Goal: Task Accomplishment & Management: Manage account settings

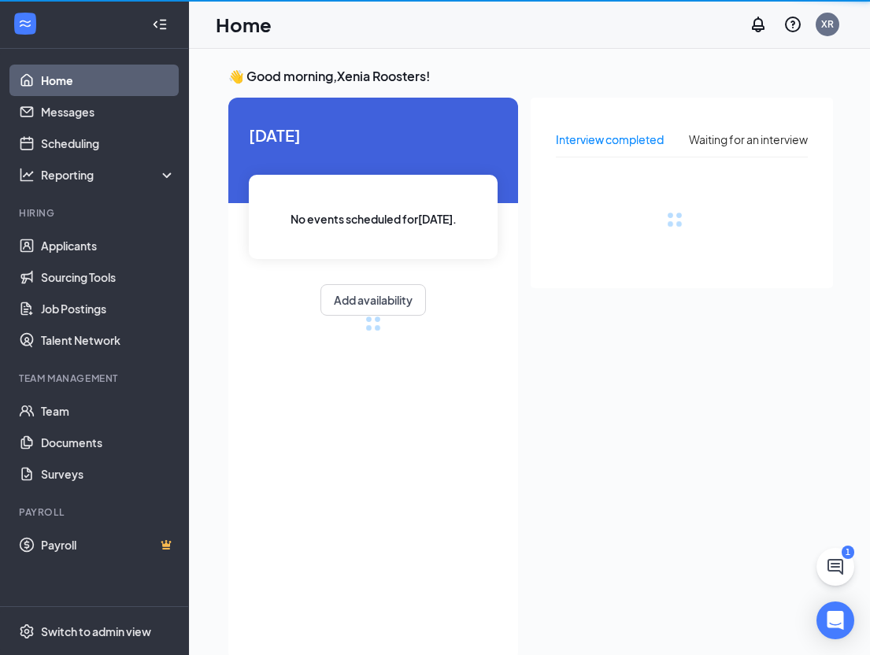
click at [158, 26] on icon "Collapse" at bounding box center [160, 25] width 16 height 16
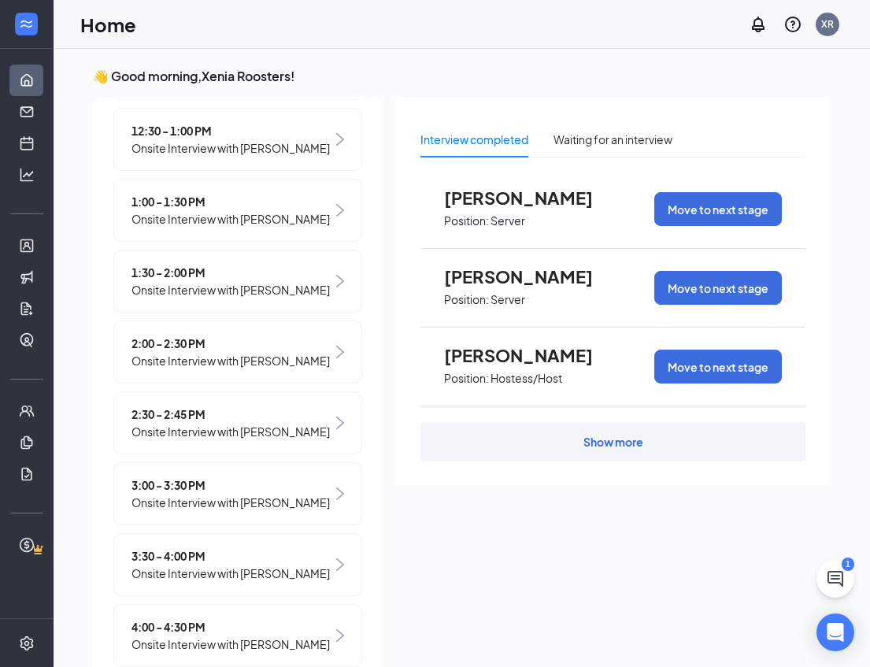
scroll to position [688, 0]
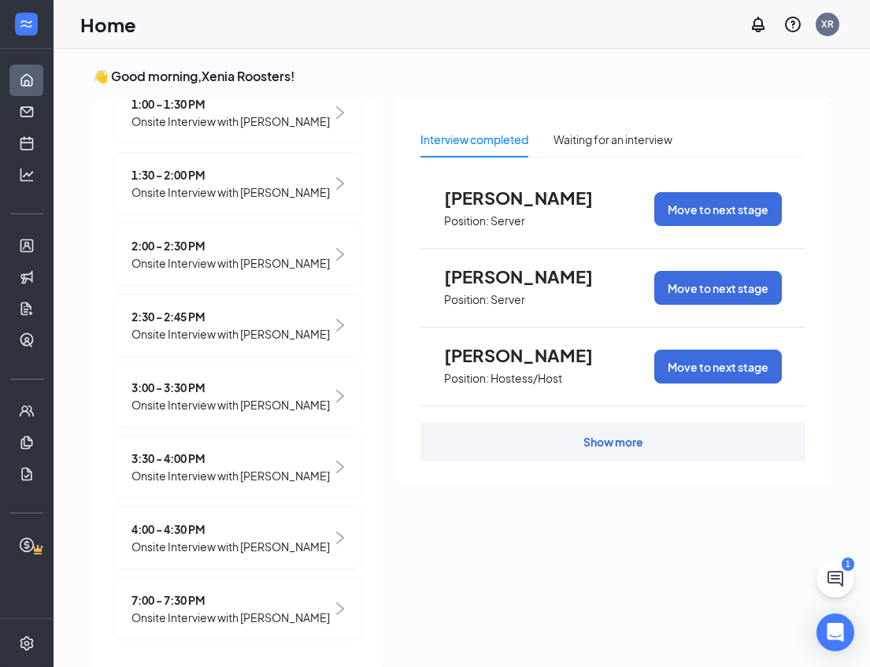
click at [217, 591] on span "7:00 - 7:30 PM" at bounding box center [231, 599] width 198 height 17
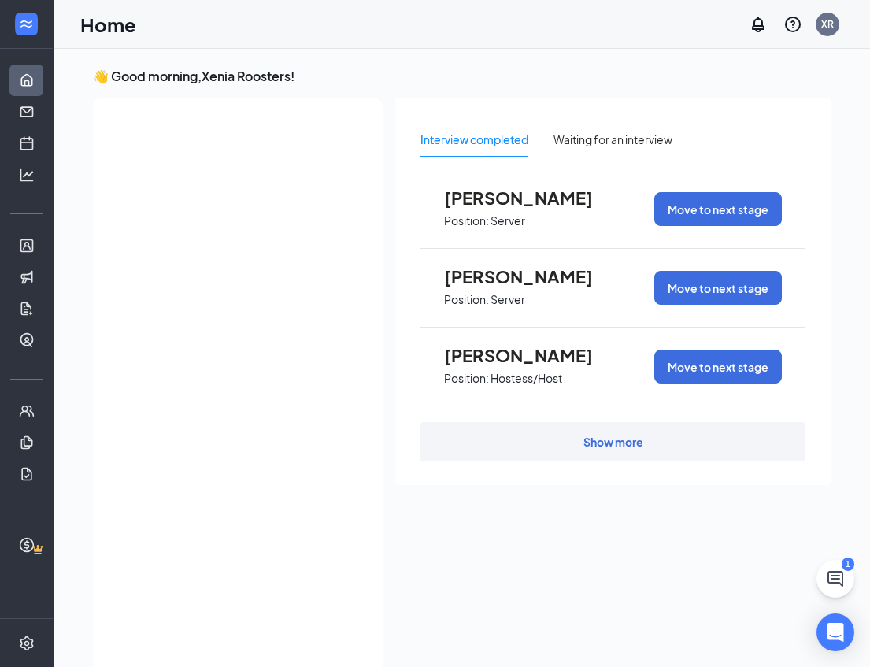
scroll to position [0, 0]
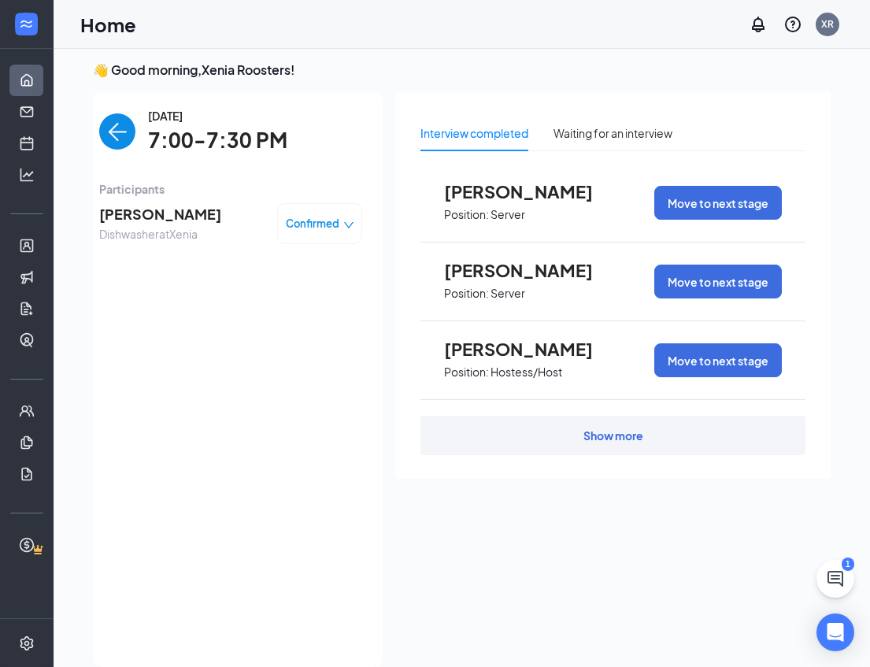
click at [155, 210] on span "Jamichael Marshall" at bounding box center [160, 214] width 122 height 22
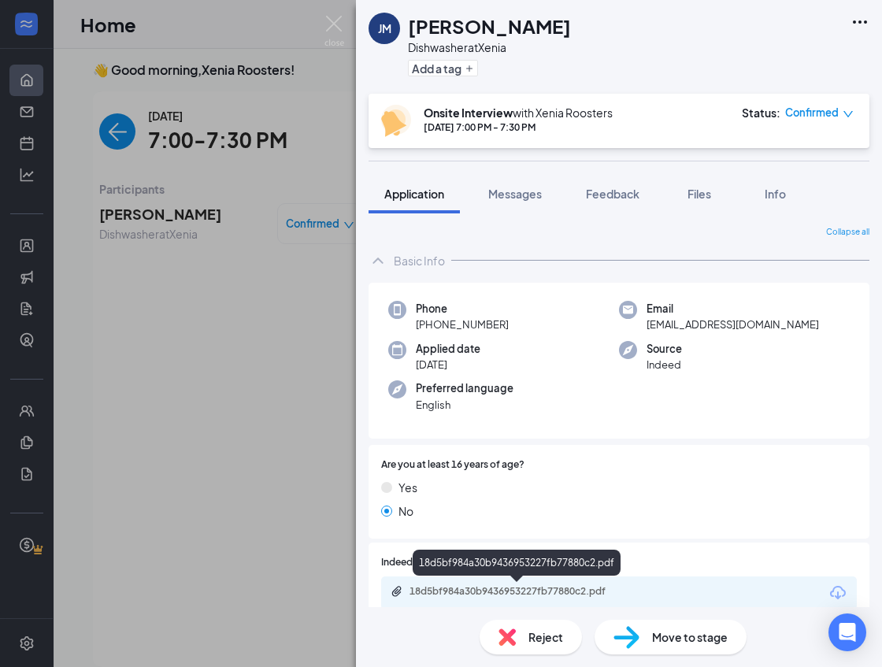
click at [549, 587] on div "18d5bf984a30b9436953227fb77880c2.pdf" at bounding box center [519, 591] width 220 height 13
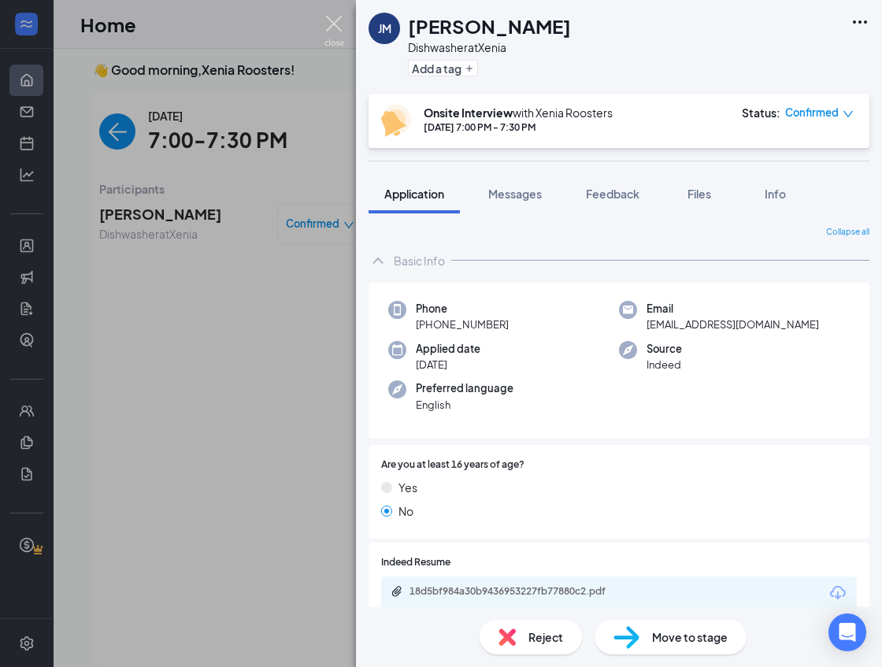
click at [339, 18] on img at bounding box center [334, 31] width 20 height 31
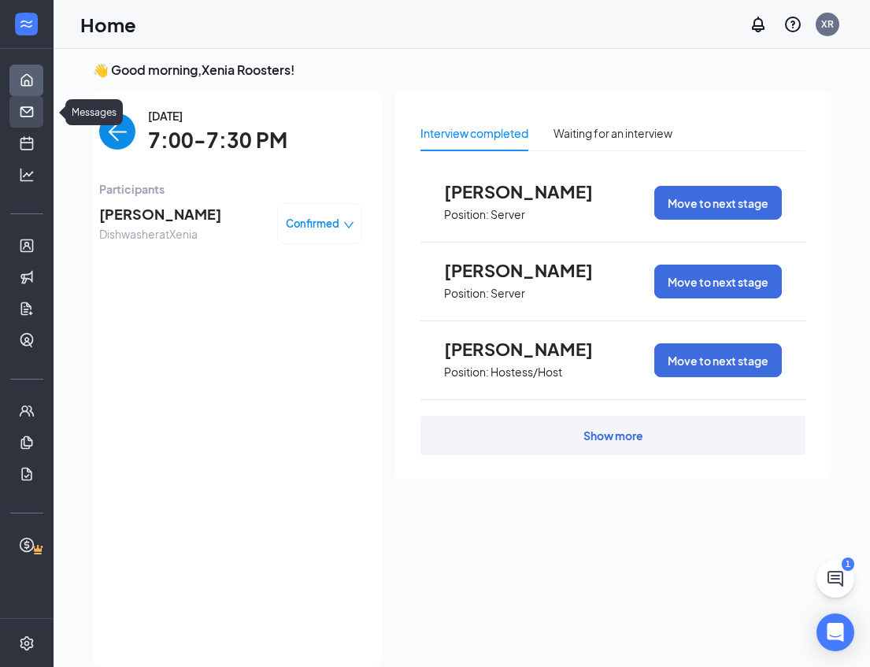
click at [41, 107] on link "Messages" at bounding box center [49, 111] width 16 height 31
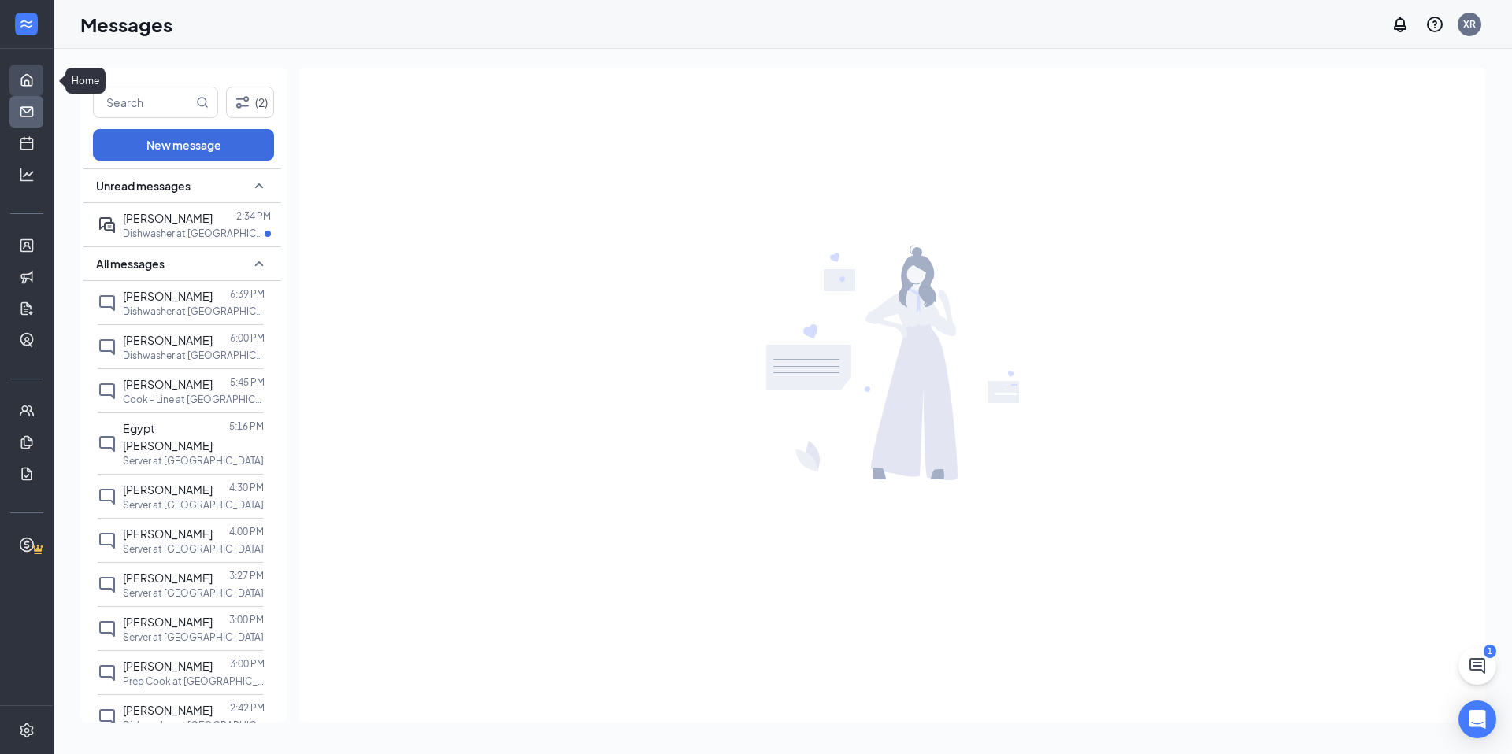
click at [41, 79] on link "Home" at bounding box center [49, 80] width 16 height 31
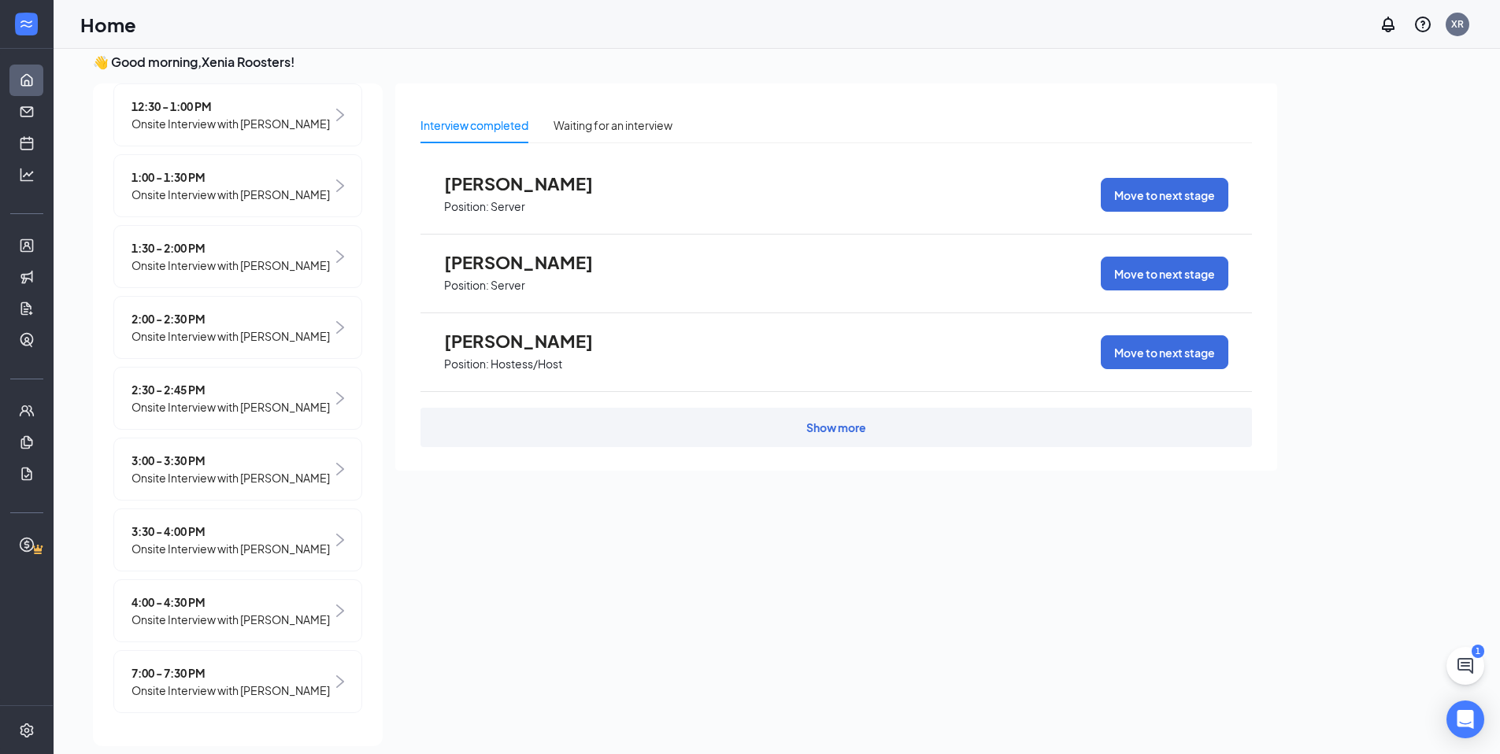
scroll to position [33, 0]
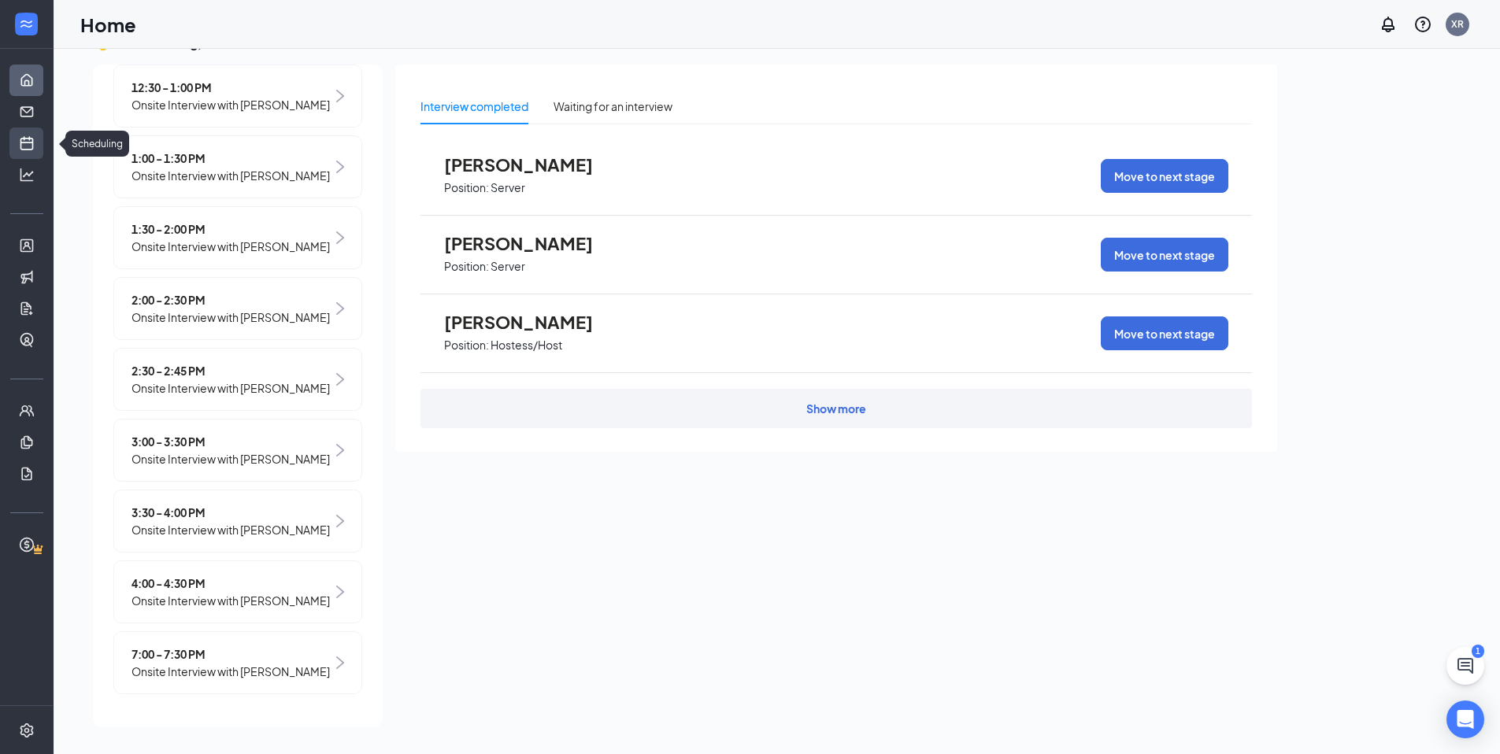
click at [41, 136] on link "Scheduling" at bounding box center [49, 143] width 16 height 31
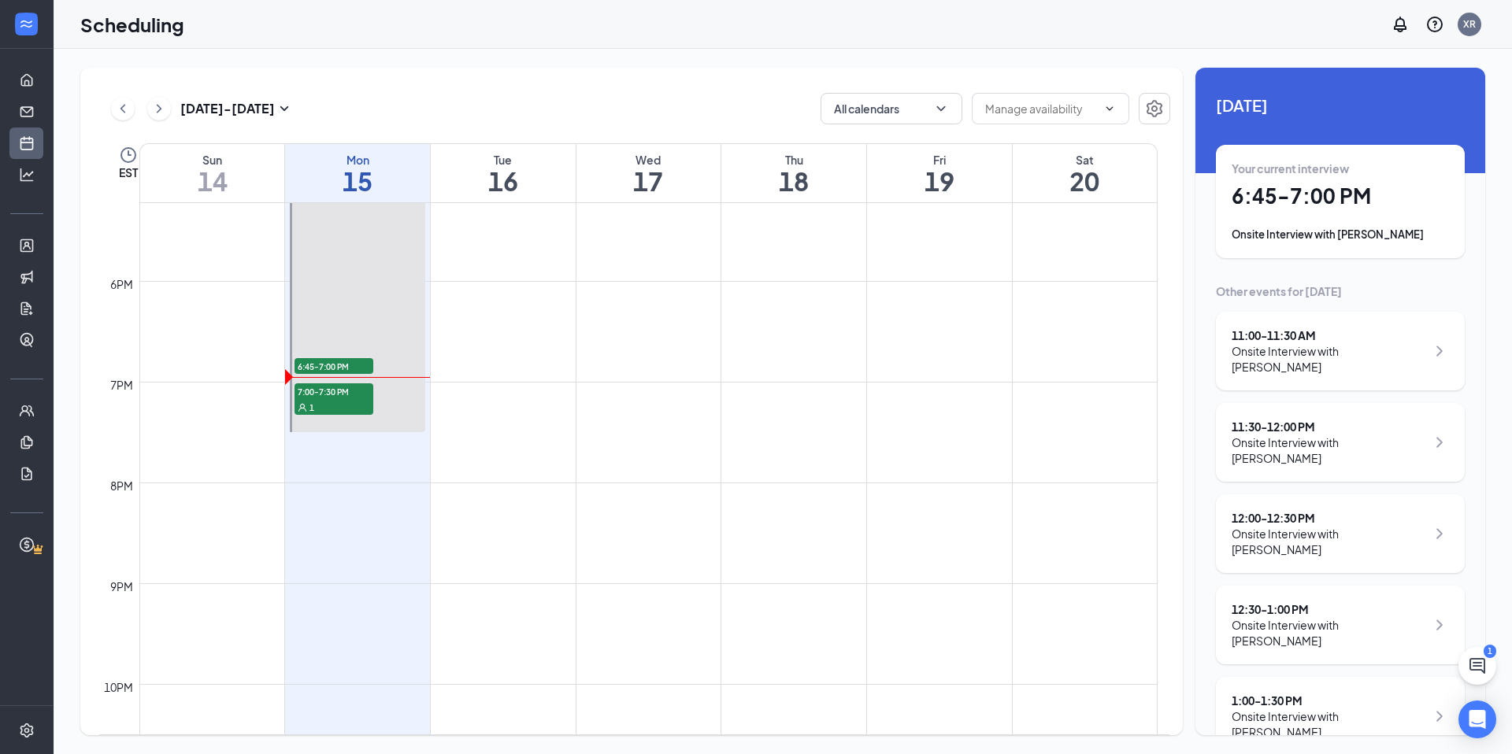
scroll to position [1735, 0]
click at [881, 190] on h1 "6:45 - 7:00 PM" at bounding box center [1340, 196] width 217 height 27
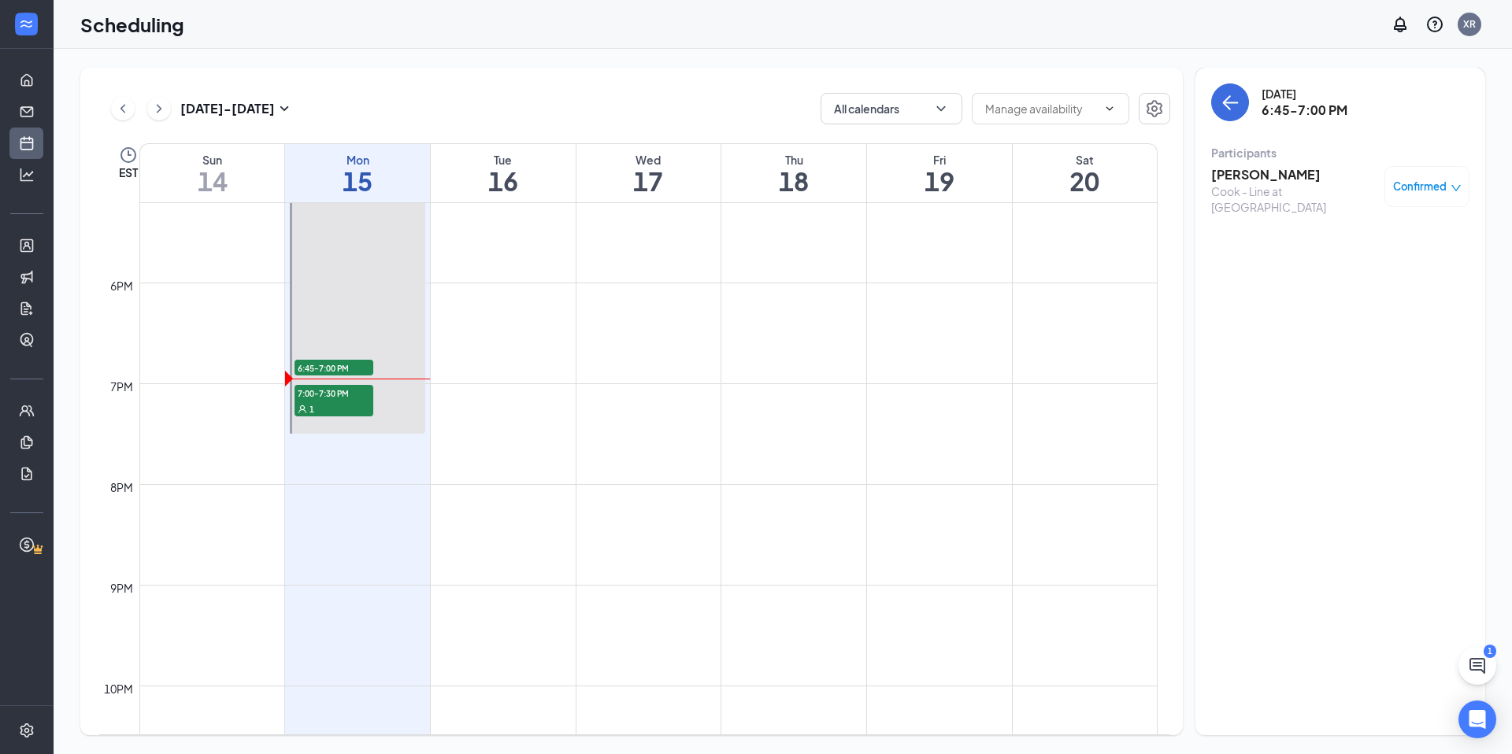
click at [881, 176] on h3 "[PERSON_NAME]" at bounding box center [1293, 174] width 165 height 17
click at [881, 176] on div at bounding box center [756, 377] width 1512 height 754
click at [881, 170] on h3 "[PERSON_NAME]" at bounding box center [1293, 174] width 165 height 17
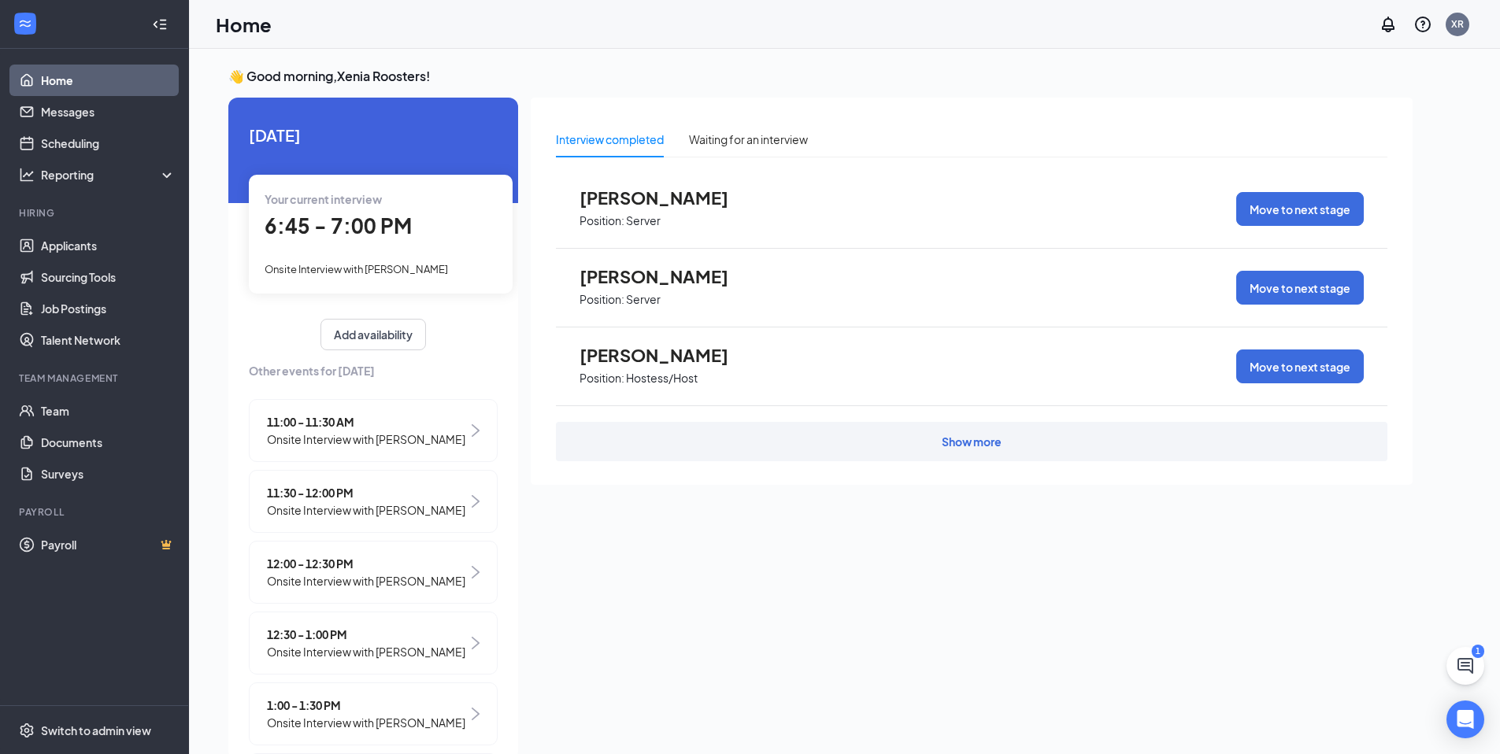
click at [405, 245] on div "Your current interview 6:45 - 7:00 PM Onsite Interview with [PERSON_NAME]" at bounding box center [381, 234] width 264 height 118
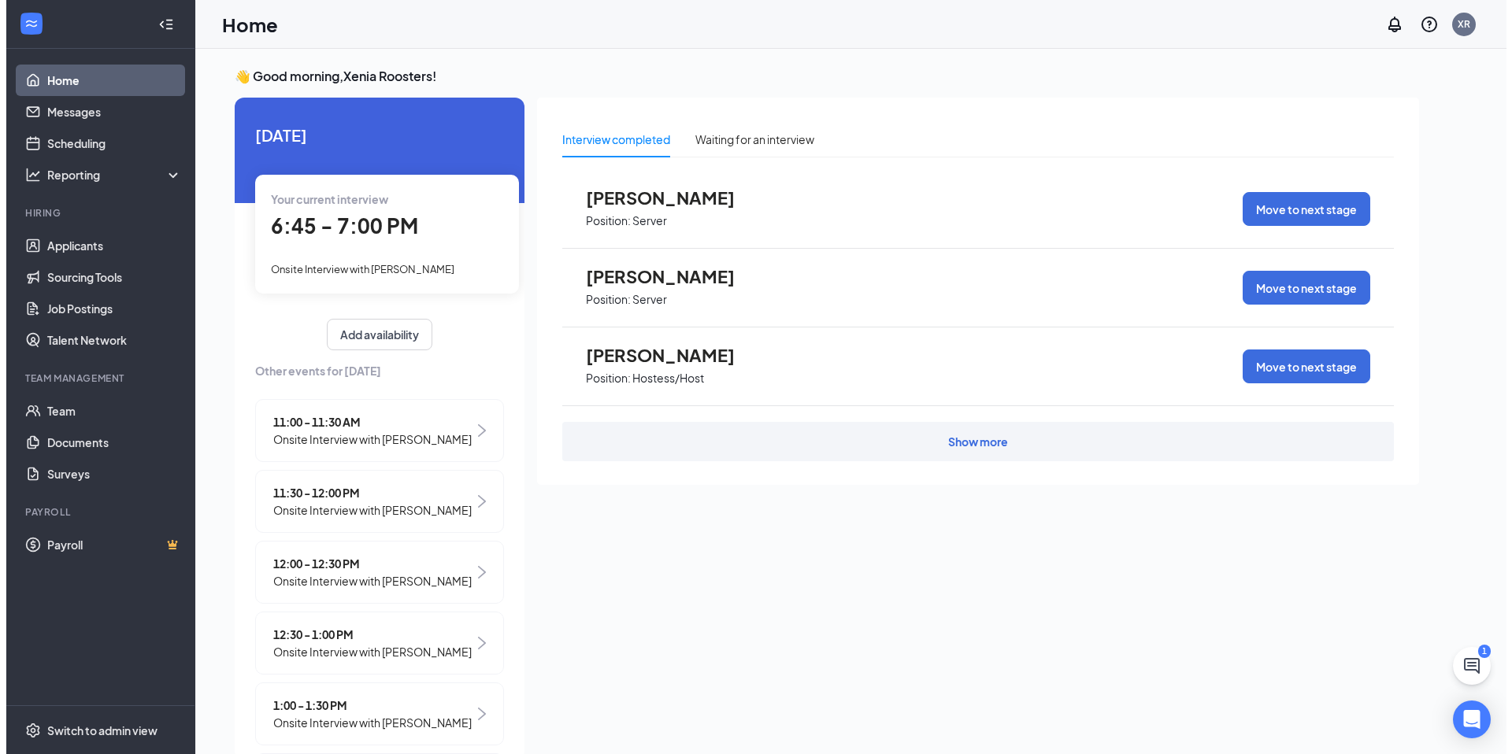
scroll to position [6, 0]
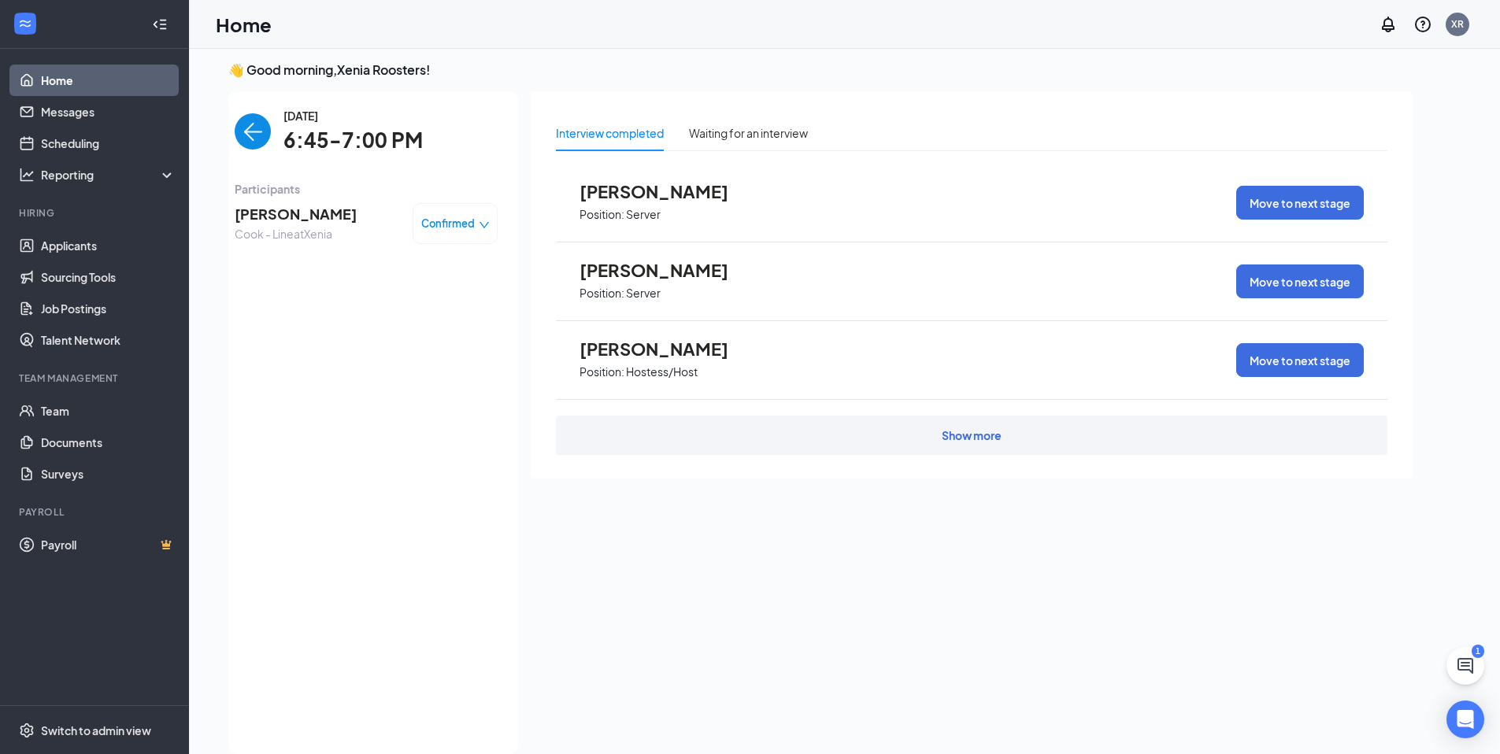
click at [290, 215] on span "[PERSON_NAME]" at bounding box center [296, 214] width 122 height 22
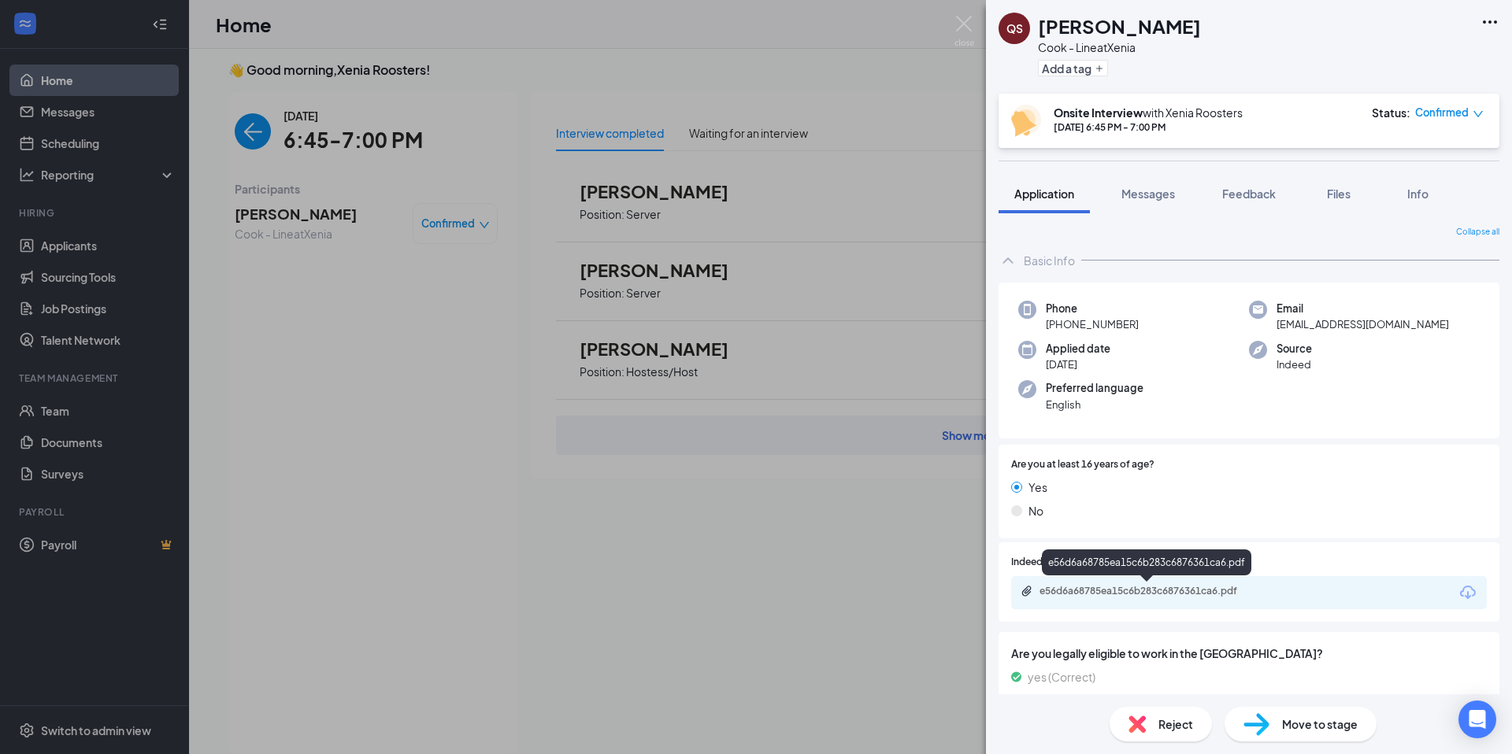
click at [881, 591] on div "e56d6a68785ea15c6b283c6876361ca6.pdf" at bounding box center [1149, 591] width 220 height 13
